Goal: Use online tool/utility: Utilize a website feature to perform a specific function

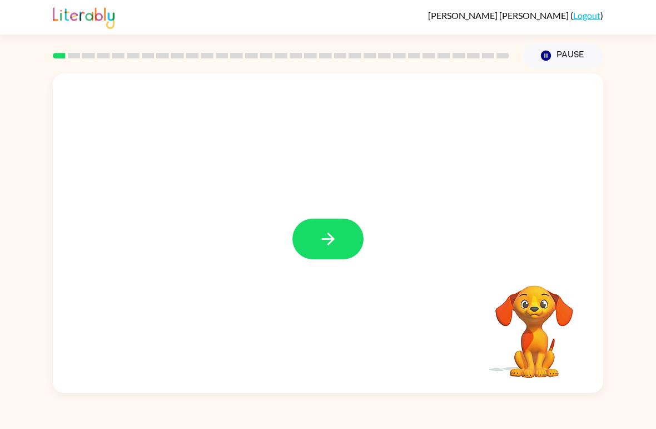
click at [342, 236] on button "button" at bounding box center [328, 239] width 71 height 41
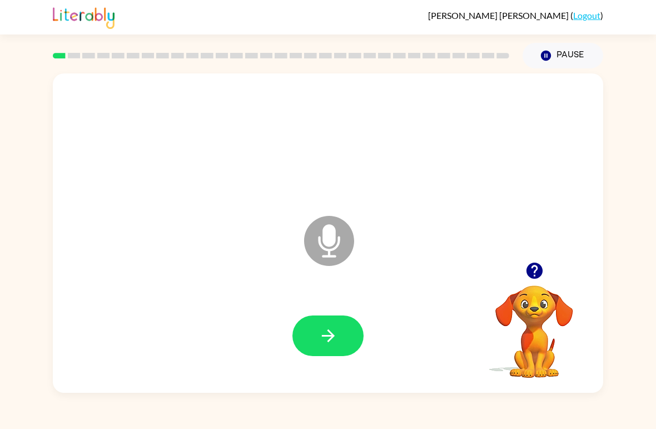
click at [346, 241] on icon at bounding box center [329, 241] width 50 height 50
click at [329, 338] on icon "button" at bounding box center [328, 335] width 19 height 19
click at [342, 337] on button "button" at bounding box center [328, 335] width 71 height 41
click at [332, 334] on icon "button" at bounding box center [328, 335] width 13 height 13
click at [328, 328] on icon "button" at bounding box center [328, 335] width 19 height 19
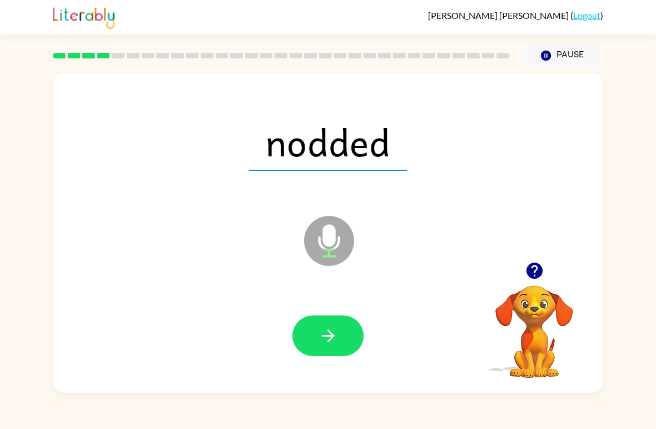
click at [330, 353] on button "button" at bounding box center [328, 335] width 71 height 41
click at [334, 338] on icon "button" at bounding box center [328, 335] width 19 height 19
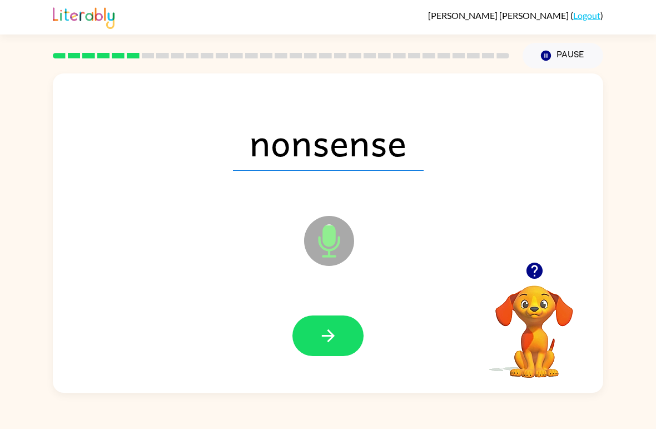
click at [313, 329] on button "button" at bounding box center [328, 335] width 71 height 41
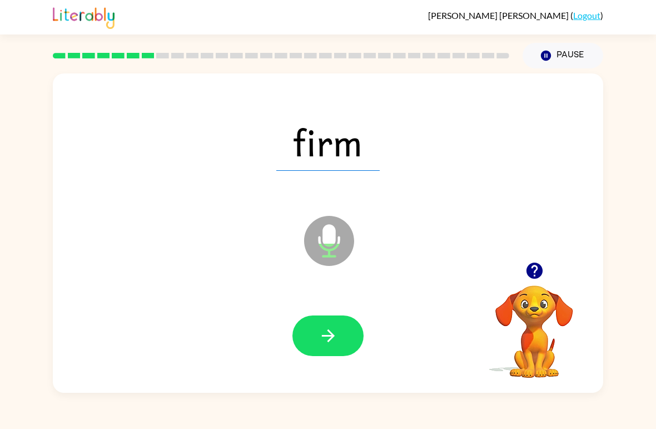
click at [325, 331] on icon "button" at bounding box center [328, 335] width 19 height 19
click at [346, 330] on button "button" at bounding box center [328, 335] width 71 height 41
click at [335, 343] on icon "button" at bounding box center [328, 335] width 19 height 19
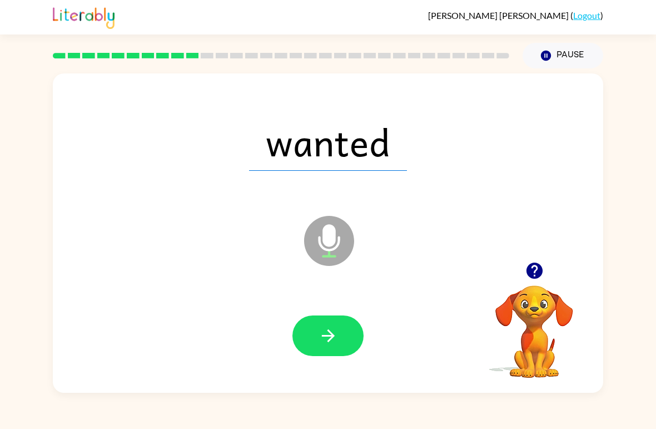
click at [320, 339] on icon "button" at bounding box center [328, 335] width 19 height 19
click at [312, 320] on button "button" at bounding box center [328, 335] width 71 height 41
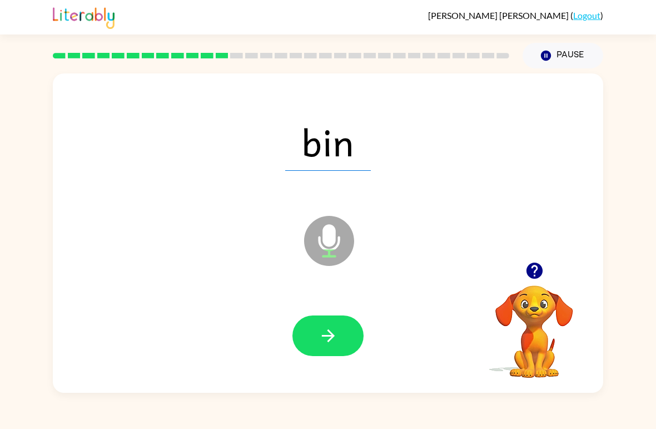
click at [327, 335] on icon "button" at bounding box center [328, 335] width 19 height 19
click at [323, 320] on button "button" at bounding box center [328, 335] width 71 height 41
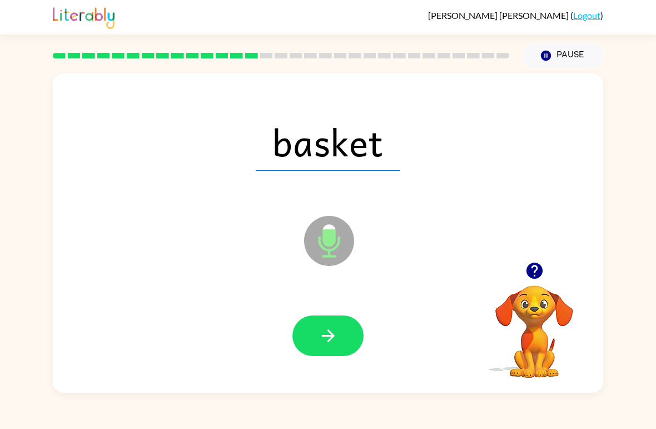
click at [315, 320] on button "button" at bounding box center [328, 335] width 71 height 41
click at [330, 330] on icon "button" at bounding box center [328, 335] width 19 height 19
click at [332, 325] on button "button" at bounding box center [328, 335] width 71 height 41
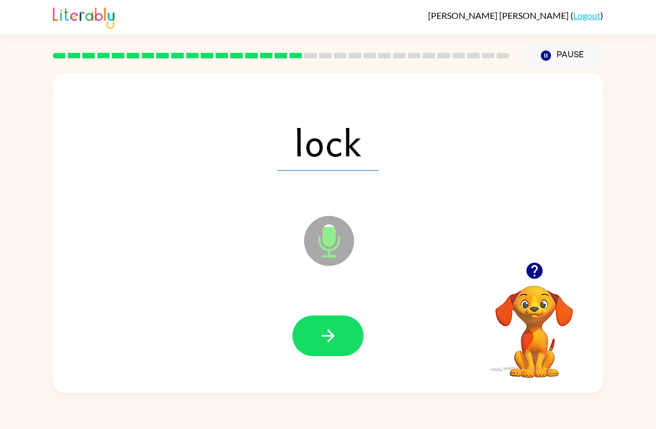
click at [319, 344] on icon "button" at bounding box center [328, 335] width 19 height 19
click at [309, 311] on div at bounding box center [328, 336] width 529 height 92
click at [334, 340] on icon "button" at bounding box center [328, 335] width 19 height 19
click at [323, 332] on icon "button" at bounding box center [328, 335] width 19 height 19
click at [330, 332] on icon "button" at bounding box center [328, 335] width 19 height 19
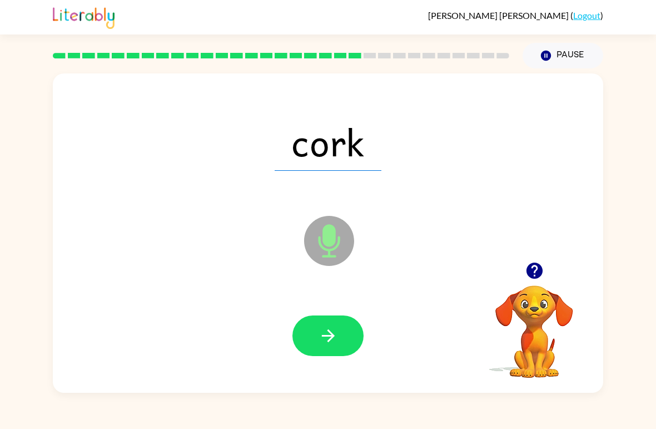
click at [307, 323] on button "button" at bounding box center [328, 335] width 71 height 41
click at [333, 320] on button "button" at bounding box center [328, 335] width 71 height 41
click at [338, 335] on button "button" at bounding box center [328, 335] width 71 height 41
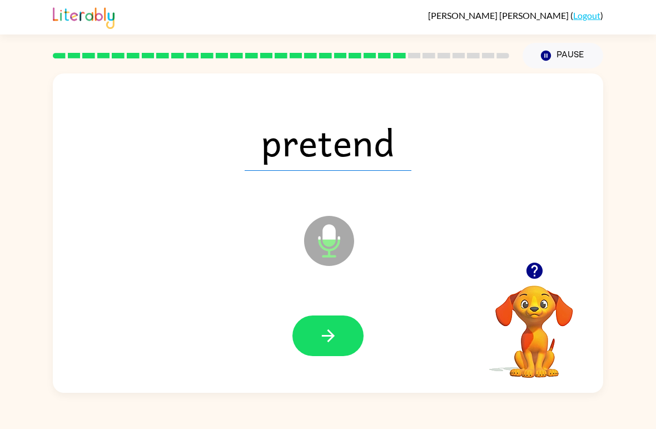
click at [326, 327] on icon "button" at bounding box center [328, 335] width 19 height 19
click at [308, 329] on button "button" at bounding box center [328, 335] width 71 height 41
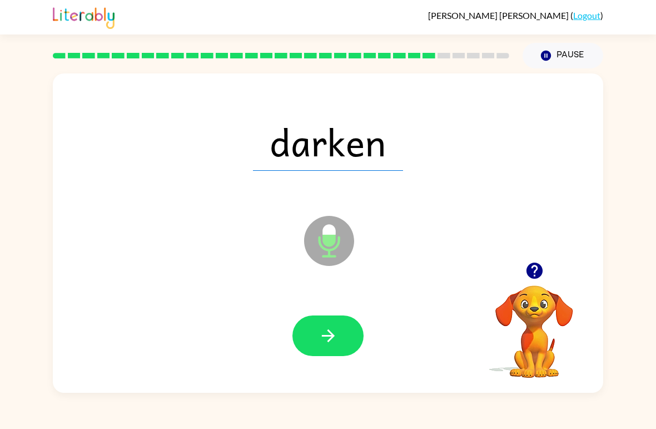
click at [327, 329] on icon "button" at bounding box center [328, 335] width 19 height 19
click at [332, 331] on icon "button" at bounding box center [328, 335] width 19 height 19
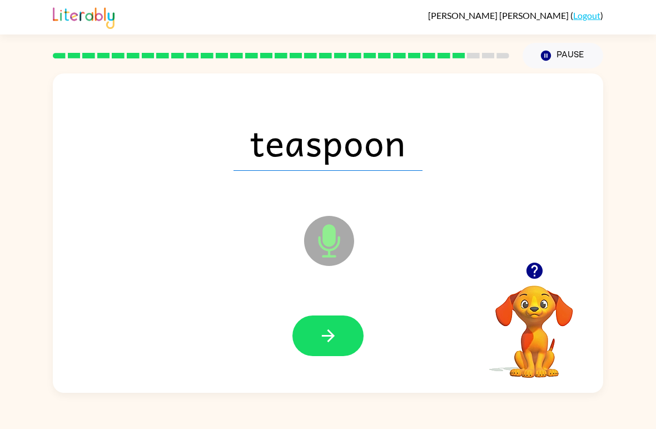
click at [333, 335] on icon "button" at bounding box center [328, 335] width 13 height 13
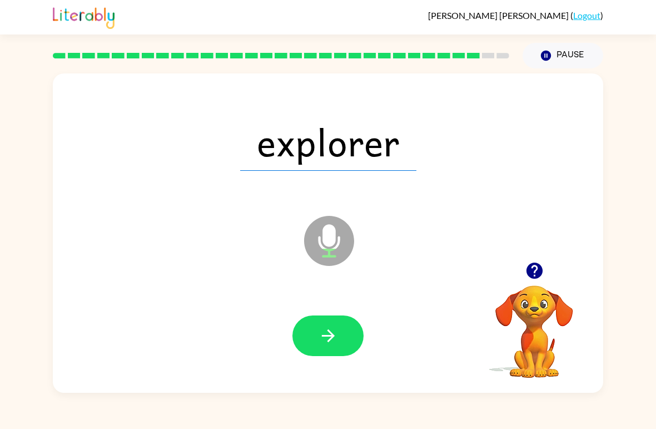
click at [328, 330] on icon "button" at bounding box center [328, 335] width 13 height 13
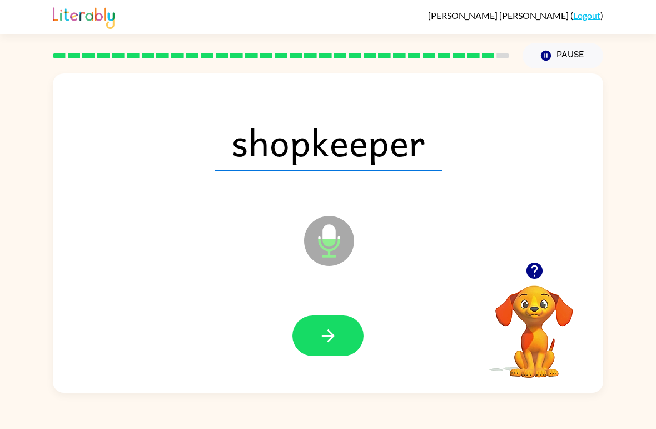
click at [335, 317] on button "button" at bounding box center [328, 335] width 71 height 41
